Goal: Task Accomplishment & Management: Use online tool/utility

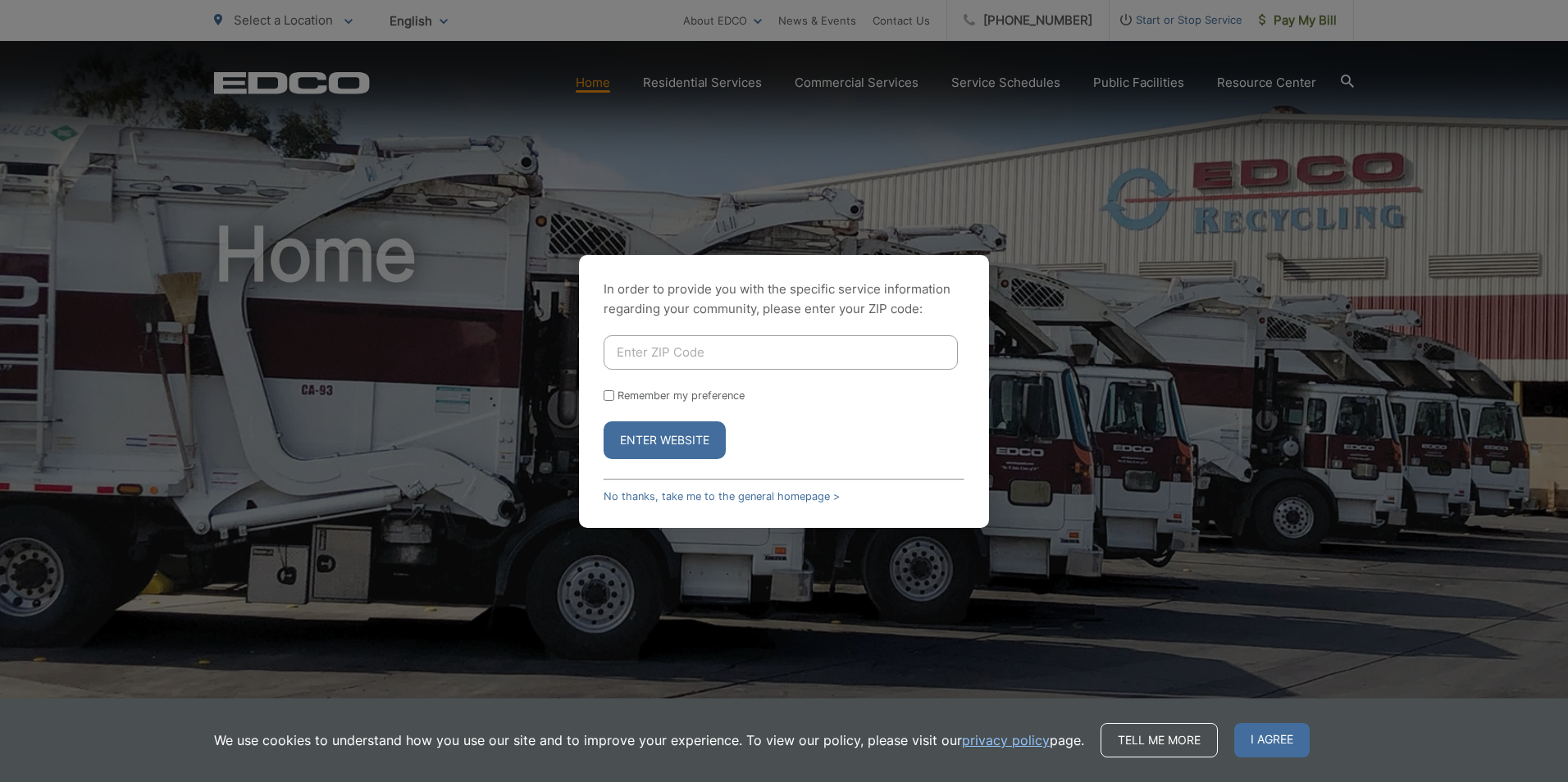
click at [721, 354] on input "Enter ZIP Code" at bounding box center [780, 352] width 354 height 34
type input "92024"
click at [603, 421] on button "Enter Website" at bounding box center [664, 440] width 122 height 38
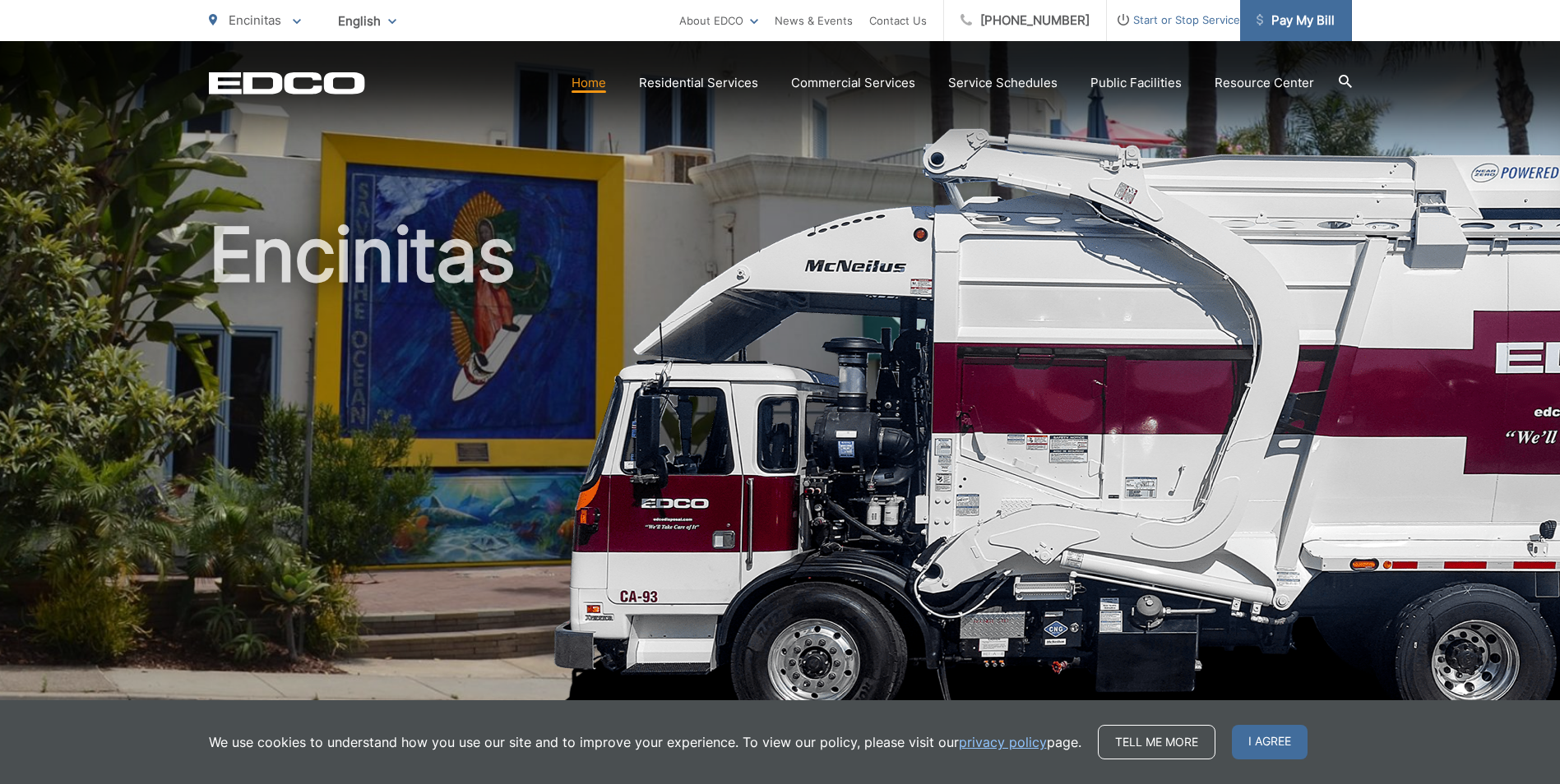
click at [1276, 25] on span "Pay My Bill" at bounding box center [1295, 20] width 78 height 20
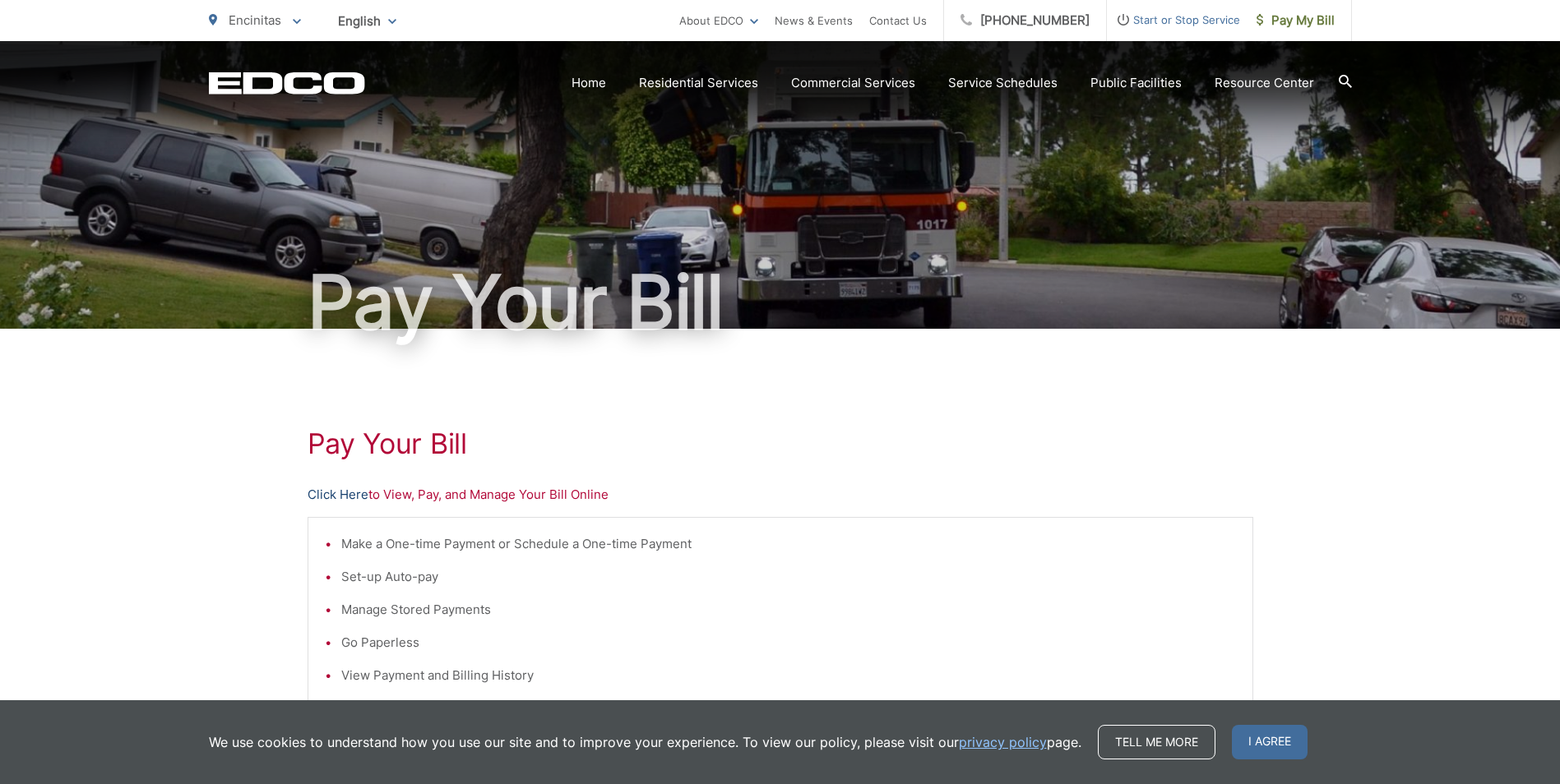
click at [334, 490] on link "Click Here" at bounding box center [338, 494] width 60 height 20
